Goal: Task Accomplishment & Management: Complete application form

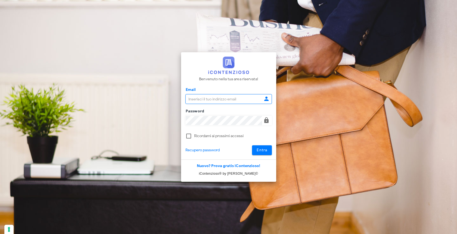
type input "[EMAIL_ADDRESS][DOMAIN_NAME]"
click at [262, 152] on span "Entra" at bounding box center [261, 150] width 11 height 5
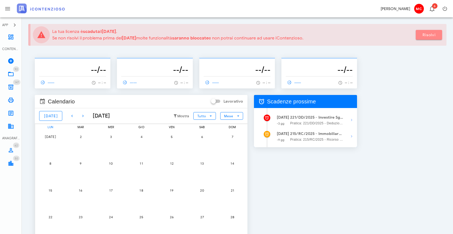
click at [426, 35] on span "Risolvi" at bounding box center [429, 35] width 18 height 5
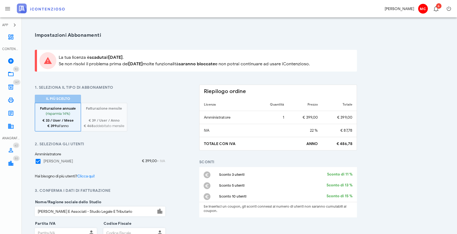
type input "20122"
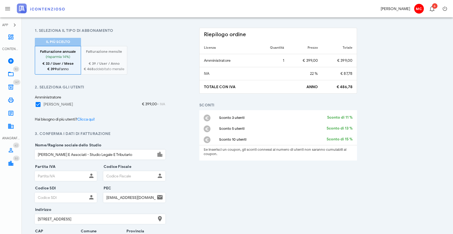
scroll to position [87, 0]
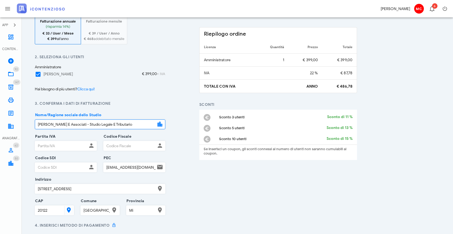
click at [138, 123] on input "Arquilla E Associati - Studio Legale E Tributario" at bounding box center [95, 124] width 120 height 9
type input "Avv. Corrado Maugeri"
click at [63, 145] on input "Partita IVA" at bounding box center [61, 145] width 52 height 9
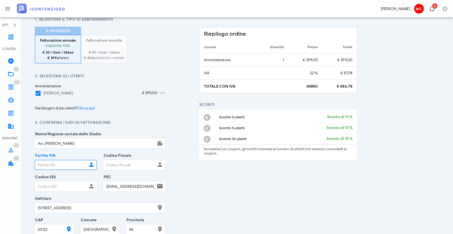
scroll to position [155, 0]
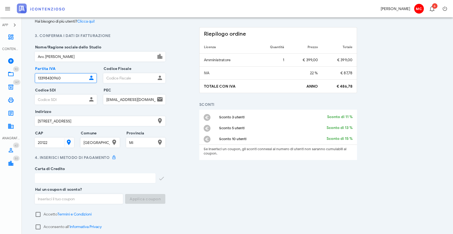
type input "13398430960"
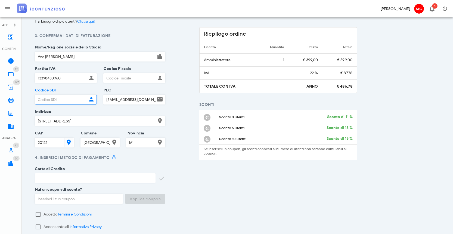
click at [75, 99] on input "Codice SDI" at bounding box center [61, 99] width 52 height 9
click at [116, 74] on input "Codice Fiscale" at bounding box center [130, 77] width 52 height 9
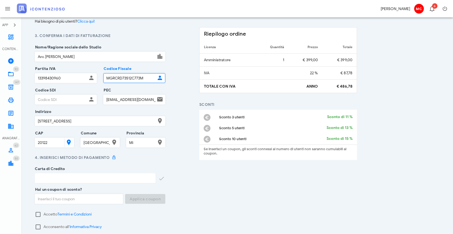
type input "MGRCRD73S12C773M"
click at [60, 99] on input "Codice SDI" at bounding box center [61, 99] width 52 height 9
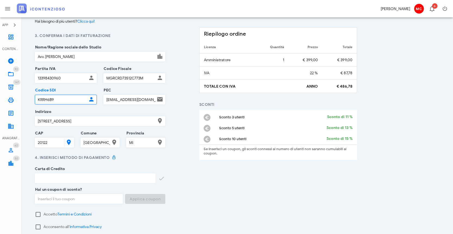
type input "KRRH6B9"
click at [71, 115] on div "Indirizzo Corso Italia 24" at bounding box center [100, 122] width 130 height 21
click at [73, 119] on input "Corso Italia 24" at bounding box center [95, 120] width 120 height 9
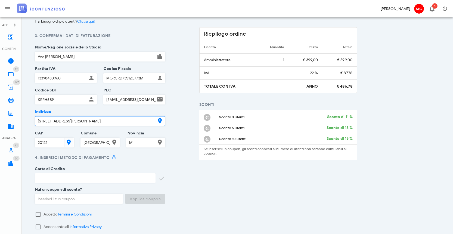
type input "Via Fabio Filzi 2"
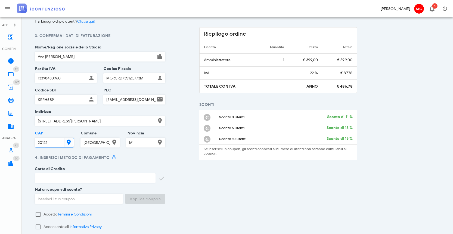
click at [60, 139] on input "20122" at bounding box center [49, 142] width 28 height 9
click at [145, 160] on div "4. Inserisci metodo di pagamento Carta di Credito Carta di Credito null **** **…" at bounding box center [100, 172] width 137 height 35
type input "20122"
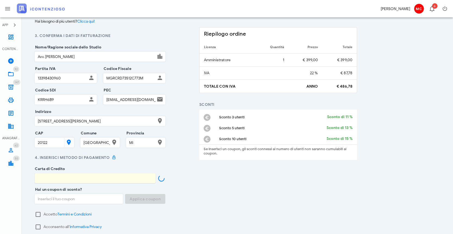
type input "mastercard **** **** **** 2867"
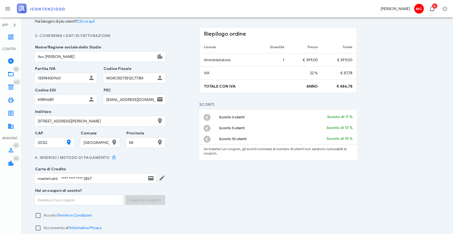
click at [148, 98] on input "studioarquillaeassociati@legalmail.it" at bounding box center [130, 99] width 52 height 9
click at [149, 99] on input "studioarquillaeassociati@legalmail.it" at bounding box center [130, 99] width 52 height 9
type input "i"
type input "corrado.maugeri@milano.pecavvocati.it"
click at [179, 109] on div "1. Seleziona il tipo di abbonamento Il più scelto Fatturazione annuale (risparm…" at bounding box center [196, 97] width 329 height 334
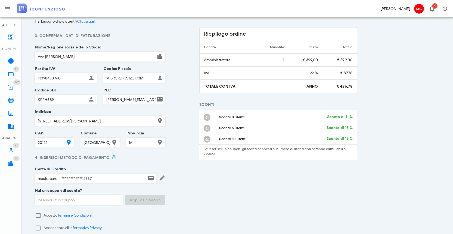
scroll to position [162, 0]
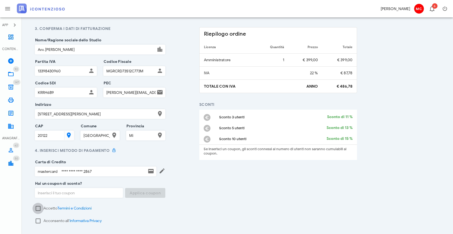
click at [39, 209] on div at bounding box center [37, 208] width 9 height 9
checkbox input "true"
click at [40, 220] on div at bounding box center [37, 220] width 9 height 9
checkbox input "true"
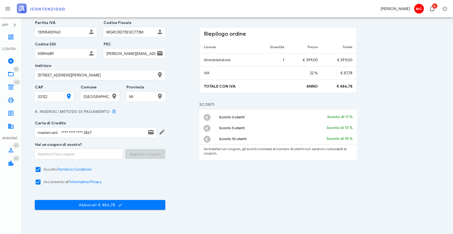
scroll to position [216, 0]
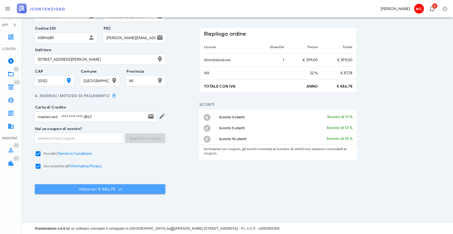
click at [155, 188] on span "Abbonati € 486,78" at bounding box center [100, 188] width 122 height 5
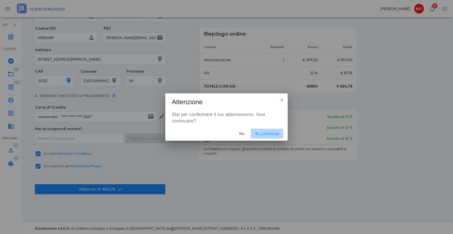
click at [256, 134] on span "Sì, continua" at bounding box center [267, 133] width 24 height 5
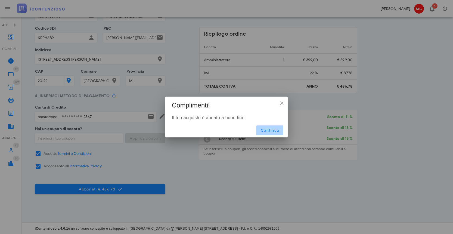
click at [276, 129] on span "Continua" at bounding box center [269, 130] width 18 height 5
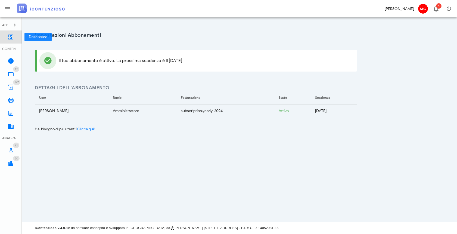
click at [6, 36] on link "Dashboard" at bounding box center [11, 36] width 22 height 13
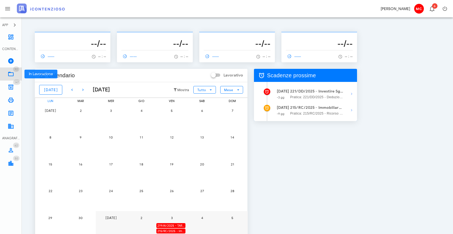
click at [5, 74] on link "92 In Lavorazione 92" at bounding box center [11, 73] width 22 height 13
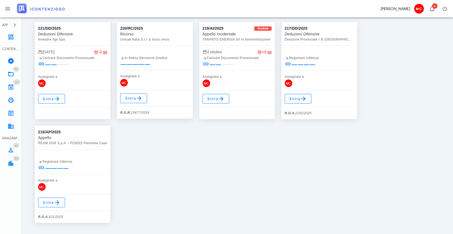
scroll to position [30, 0]
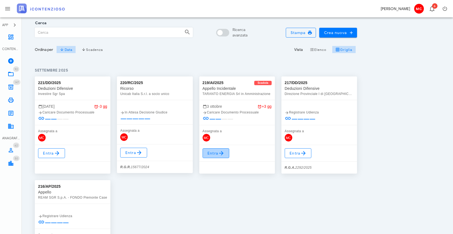
click at [218, 154] on icon at bounding box center [221, 153] width 7 height 7
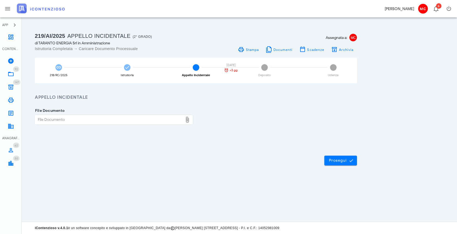
click at [186, 119] on icon at bounding box center [187, 119] width 7 height 7
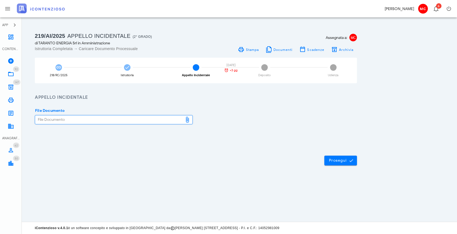
click at [171, 118] on div "File Documento" at bounding box center [109, 119] width 148 height 9
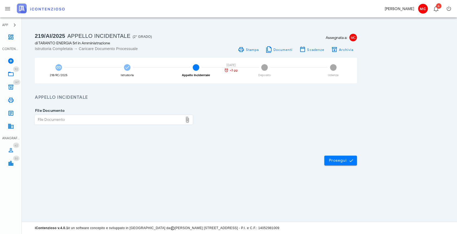
type input "C:\fakepath\Controdeduzioni_app_inc_TE.pdf.p7m"
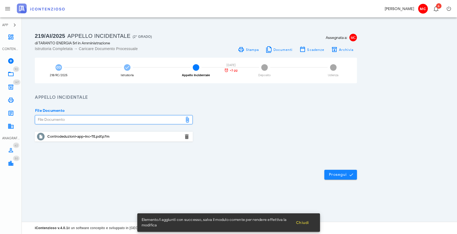
click at [344, 174] on span "Prosegui" at bounding box center [341, 174] width 24 height 5
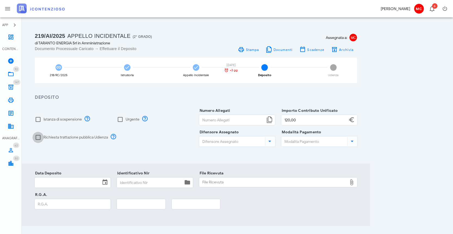
click at [41, 136] on div at bounding box center [37, 137] width 9 height 9
checkbox input "true"
click at [223, 118] on input "Numero Allegati" at bounding box center [232, 119] width 66 height 9
type input "1"
click at [233, 141] on input "Difensore Assegnato" at bounding box center [231, 141] width 64 height 9
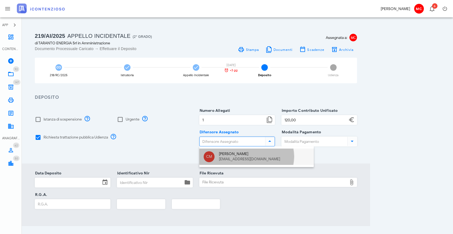
click at [245, 150] on div "Corrado Maugeri info@corradomaugeri.it" at bounding box center [264, 156] width 91 height 16
type input "Corrado Maugeri"
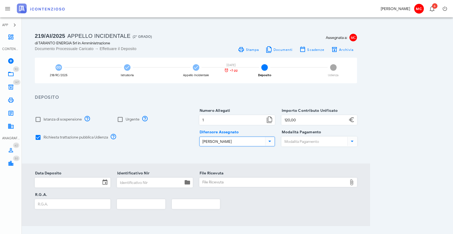
click at [288, 141] on input "Modalità Pagamento" at bounding box center [314, 141] width 64 height 9
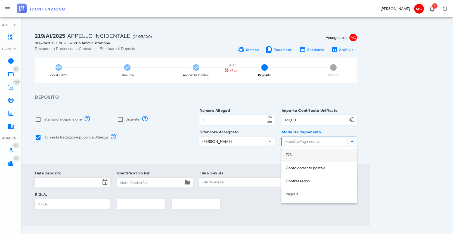
click at [294, 149] on div "F23" at bounding box center [319, 154] width 67 height 11
type input "F23"
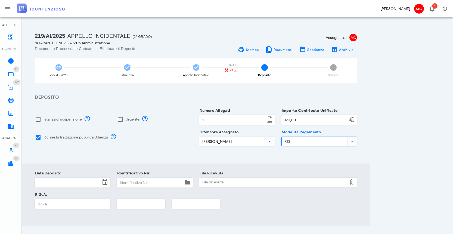
scroll to position [20, 0]
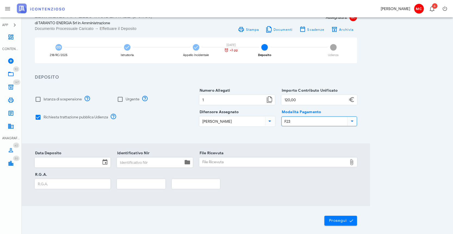
click at [106, 162] on icon at bounding box center [105, 162] width 7 height 7
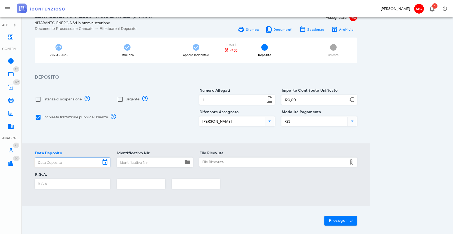
click at [95, 161] on input "Data Deposito" at bounding box center [68, 162] width 66 height 9
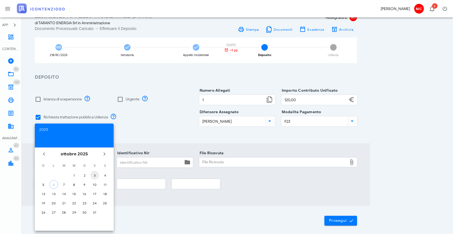
click at [95, 175] on div "3" at bounding box center [94, 175] width 9 height 4
type input "03/10/2025"
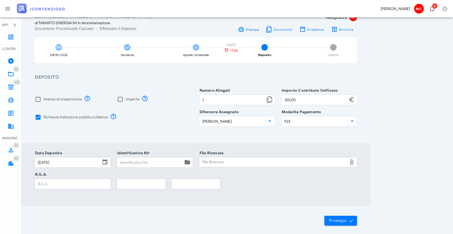
click at [158, 164] on input "Identificativo Nir" at bounding box center [150, 162] width 66 height 9
paste input "D-3703089/2025"
type input "D-3703089/2025"
click at [242, 164] on div "File Ricevuta" at bounding box center [273, 162] width 148 height 9
type input "C:\fakepath\POSTA CERTIFICATA Atti successivi al deposito con ricevuta 25100316…"
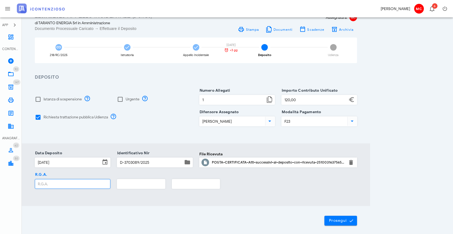
click at [58, 183] on input "R.G.A." at bounding box center [72, 183] width 75 height 9
type input "2255"
click at [130, 185] on input "text" at bounding box center [141, 183] width 48 height 9
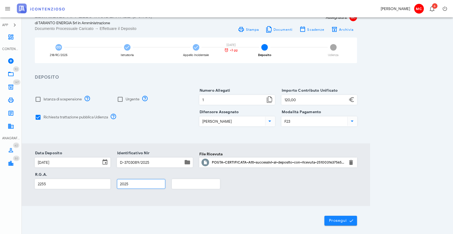
type input "2025"
click at [329, 220] on span "Prosegui" at bounding box center [341, 220] width 24 height 5
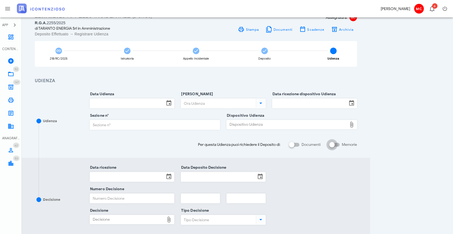
click at [336, 144] on div at bounding box center [331, 144] width 9 height 9
checkbox input "true"
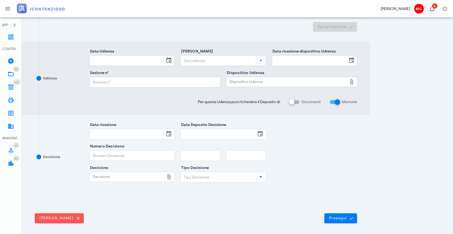
scroll to position [156, 0]
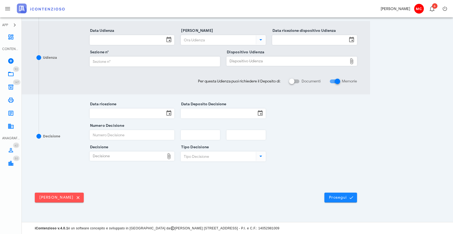
click at [353, 199] on button "Prosegui" at bounding box center [340, 197] width 33 height 10
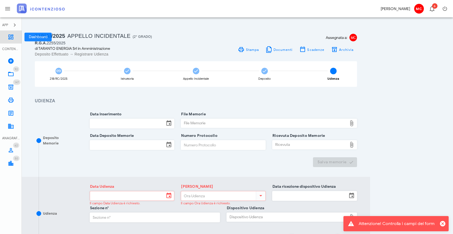
click at [10, 35] on icon at bounding box center [11, 37] width 7 height 7
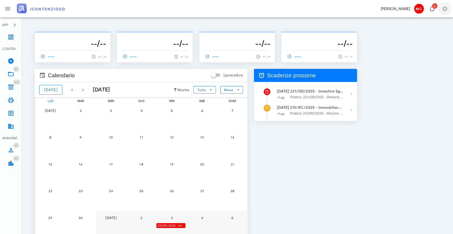
click at [446, 9] on icon "button" at bounding box center [444, 8] width 7 height 7
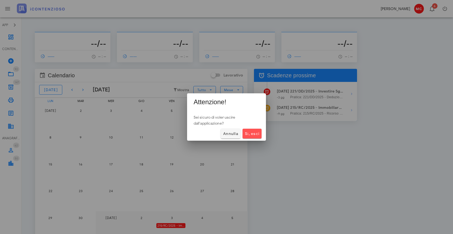
click at [262, 136] on div "[PERSON_NAME], esci" at bounding box center [226, 133] width 79 height 14
click at [260, 134] on button "Sì, esci" at bounding box center [251, 134] width 19 height 10
